Goal: Task Accomplishment & Management: Complete application form

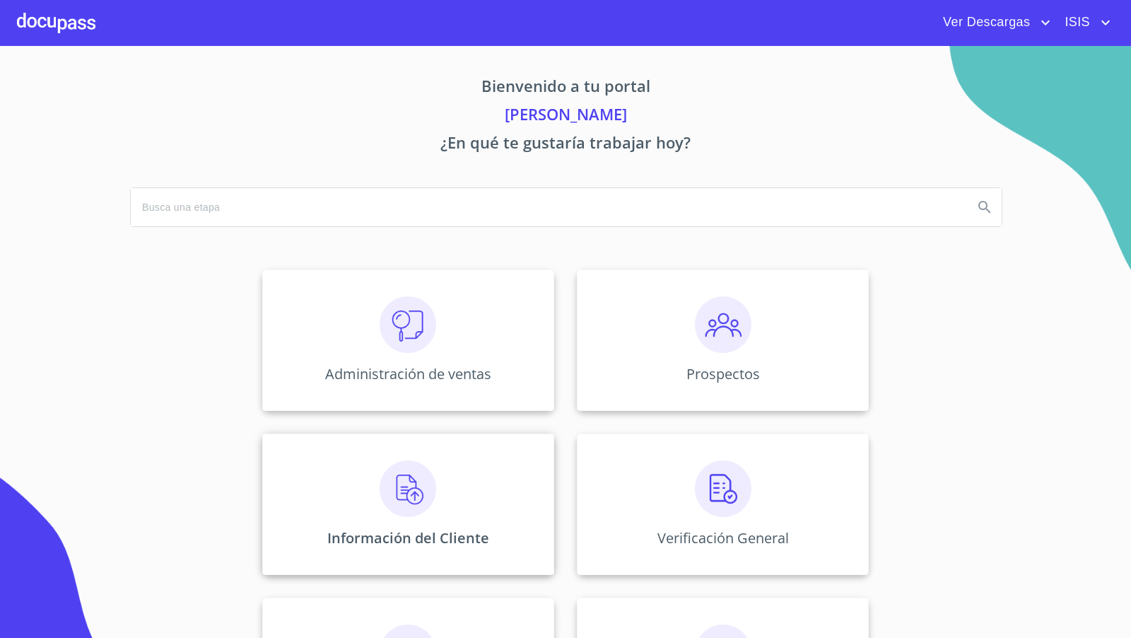
click at [427, 488] on img at bounding box center [408, 488] width 57 height 57
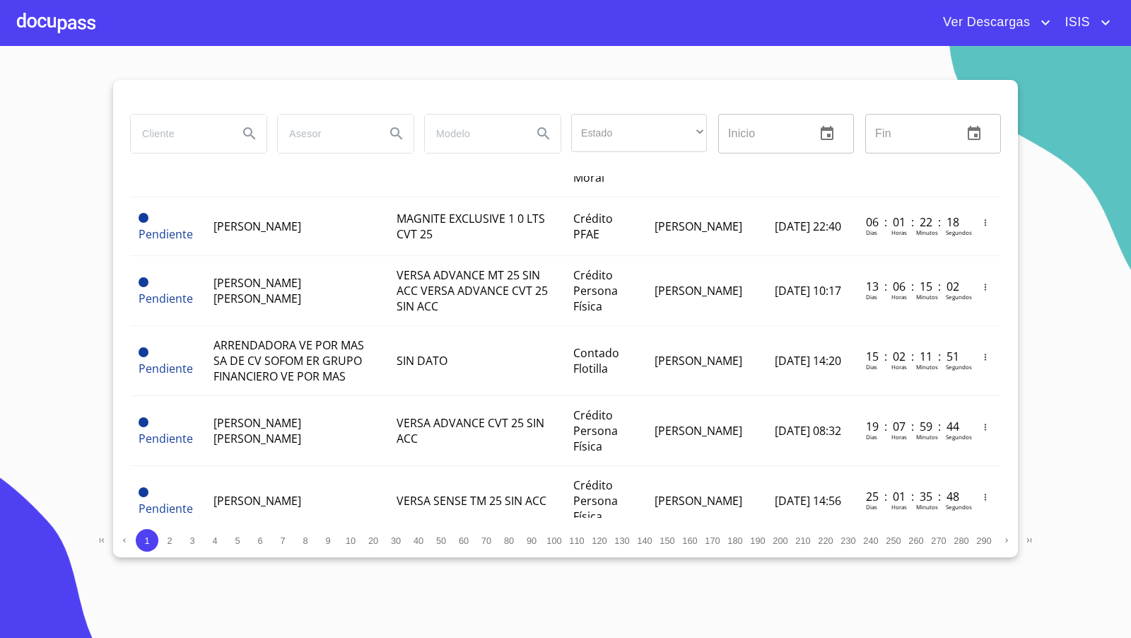
scroll to position [584, 0]
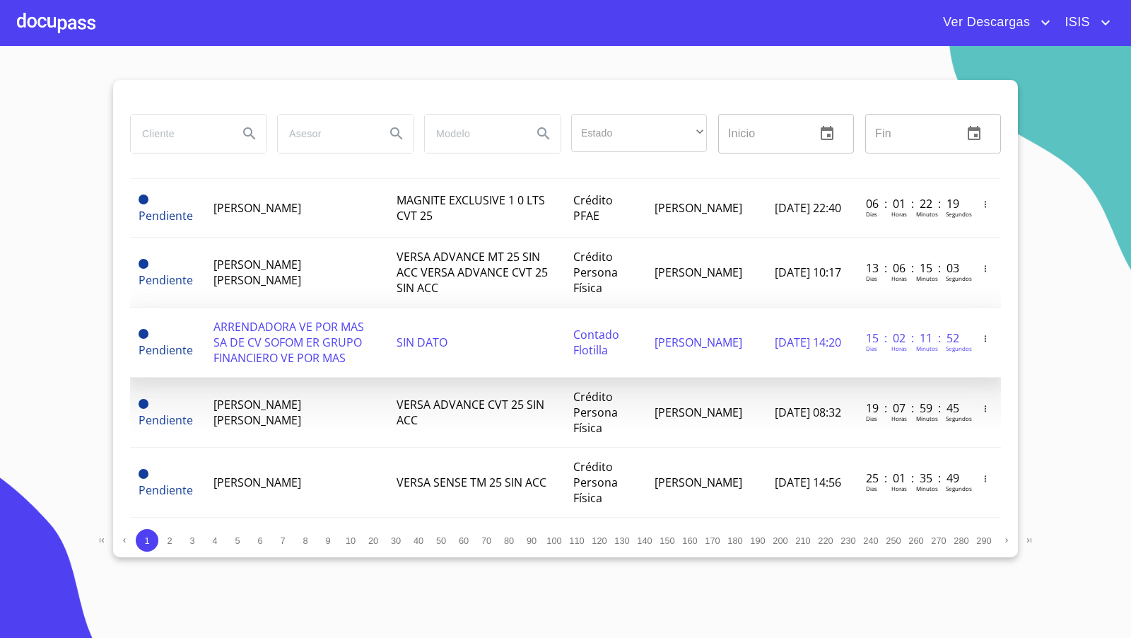
click at [299, 341] on span "ARRENDADORA VE POR MAS SA DE CV SOFOM ER GRUPO FINANCIERO VE POR MAS" at bounding box center [289, 342] width 151 height 47
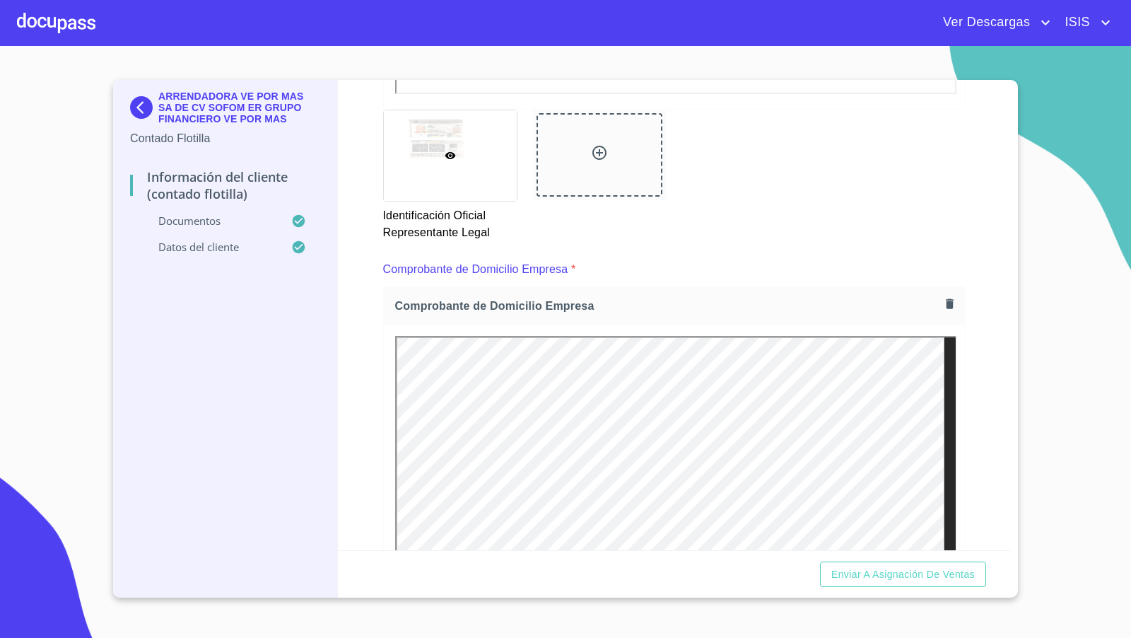
click at [974, 291] on div "Información del Cliente (Contado Flotilla) Documentos Documento de identificaci…" at bounding box center [675, 315] width 674 height 470
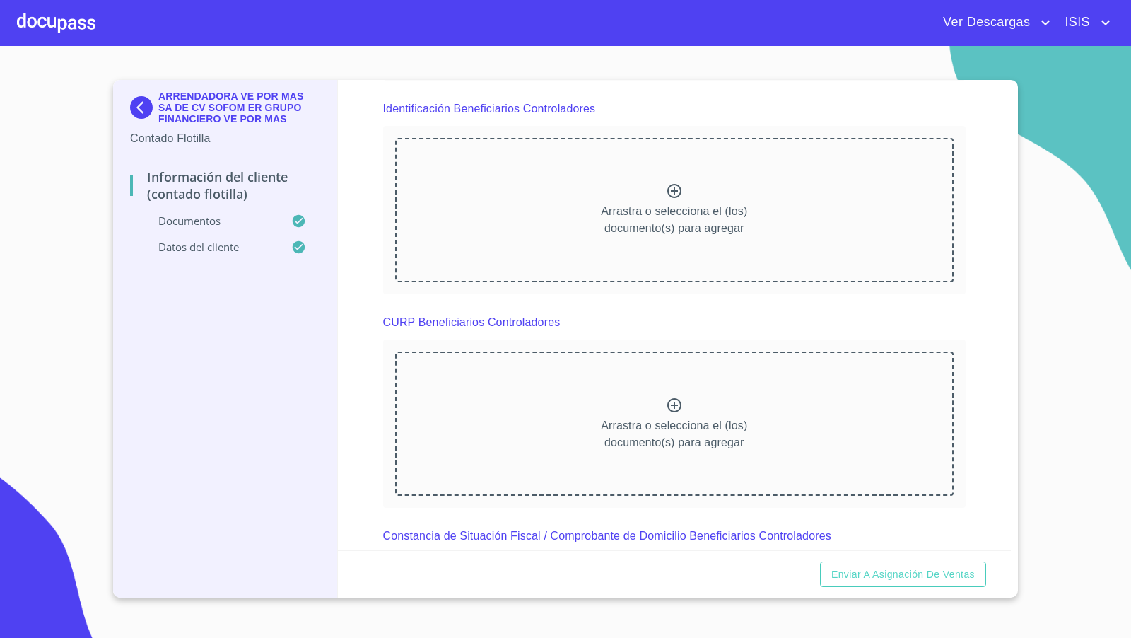
scroll to position [3889, 0]
click at [667, 180] on icon at bounding box center [674, 188] width 17 height 17
click at [966, 367] on div "Información del Cliente (Contado Flotilla) Documentos Documento de identificaci…" at bounding box center [675, 315] width 674 height 470
